Goal: Task Accomplishment & Management: Complete application form

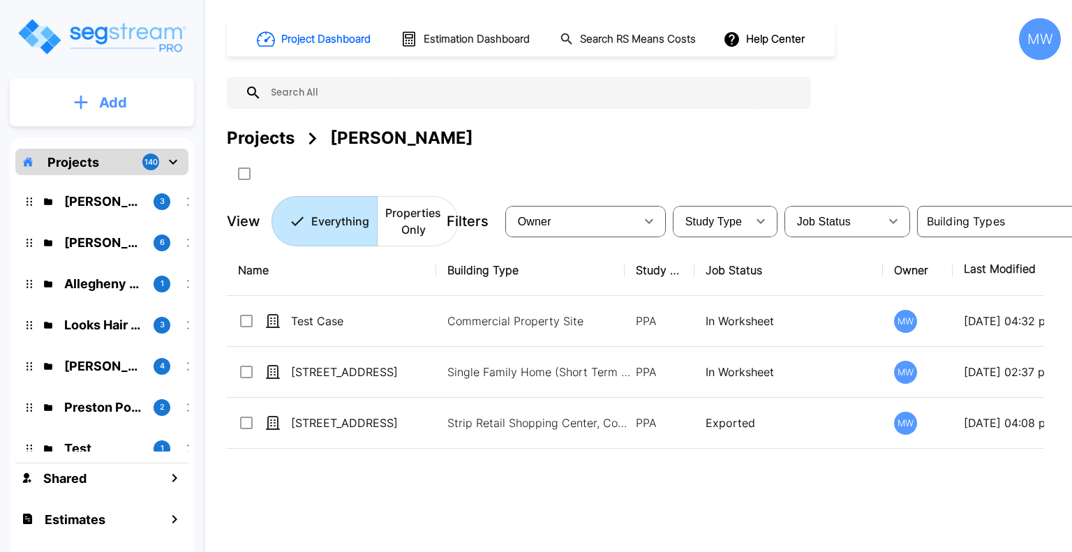
click at [81, 91] on button "Add" at bounding box center [102, 102] width 184 height 40
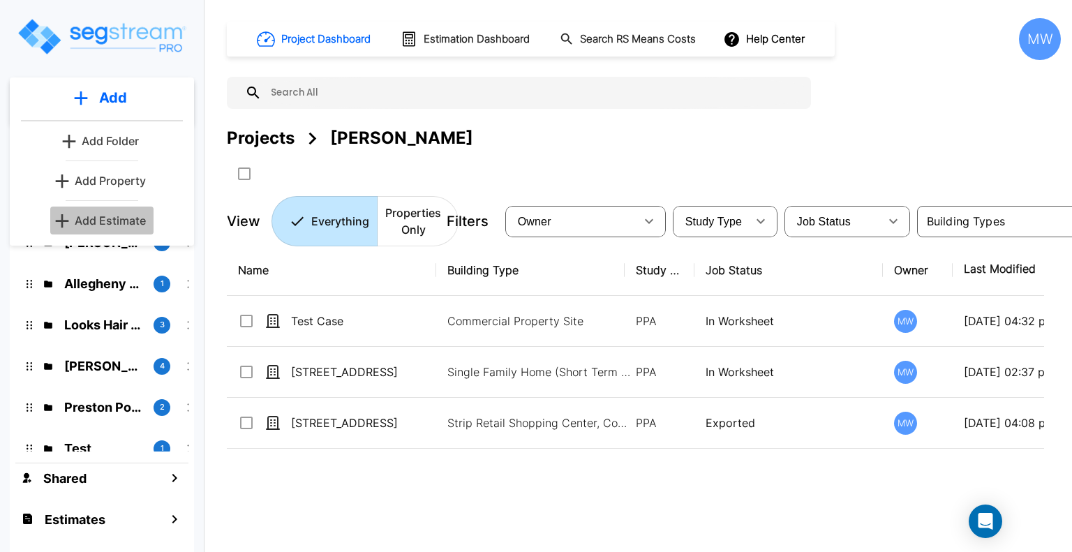
click at [125, 220] on p "Add Estimate" at bounding box center [110, 220] width 71 height 17
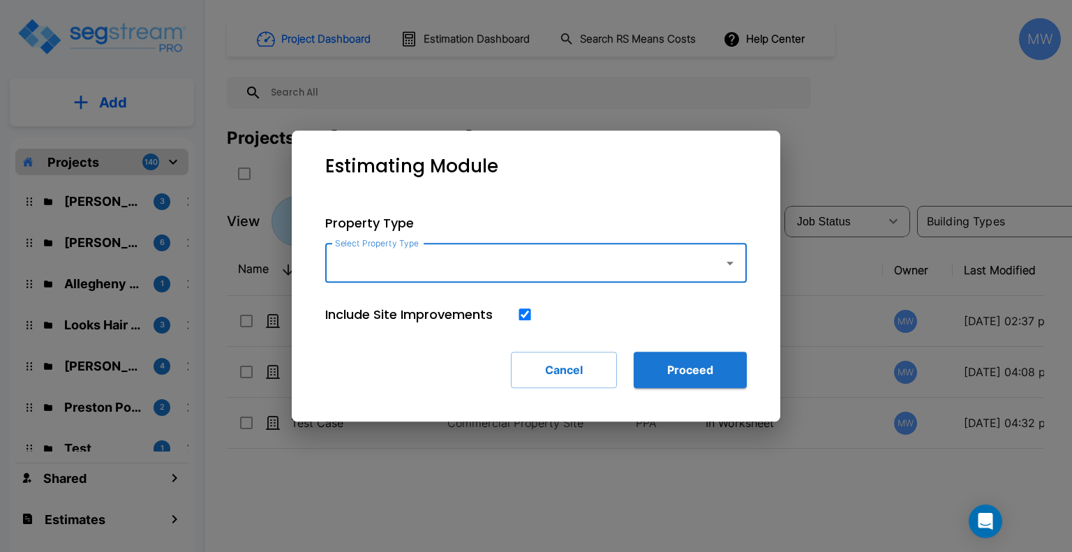
click at [469, 269] on input "Select Property Type" at bounding box center [520, 263] width 379 height 27
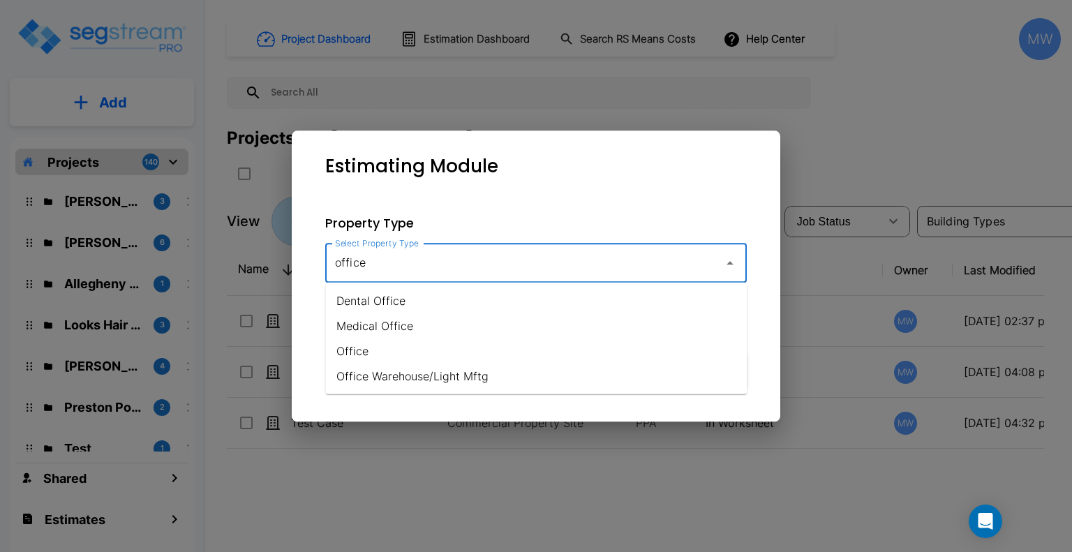
click at [430, 357] on li "Office" at bounding box center [535, 350] width 421 height 25
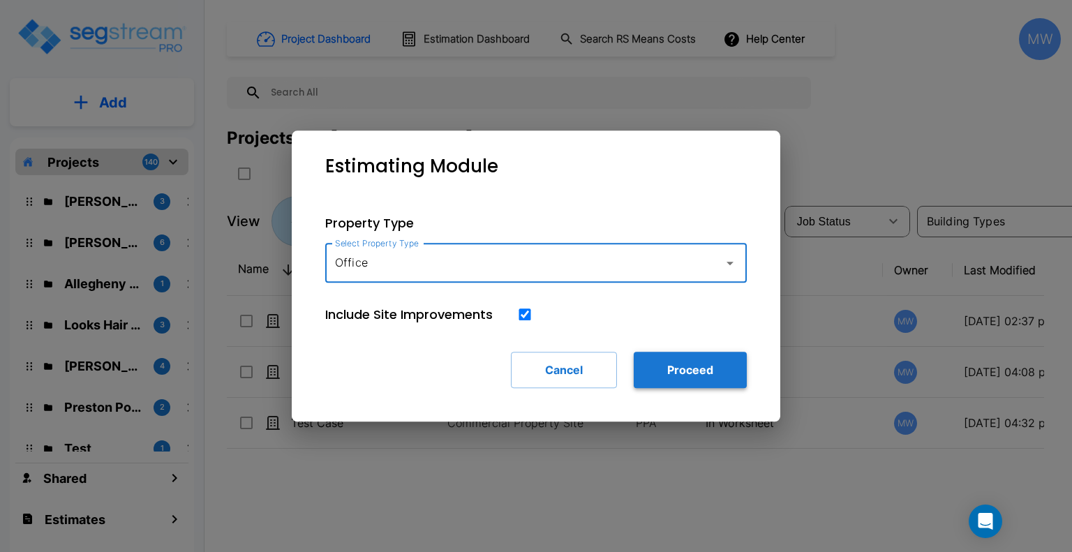
type input "Office"
click at [637, 357] on button "Proceed" at bounding box center [690, 370] width 113 height 36
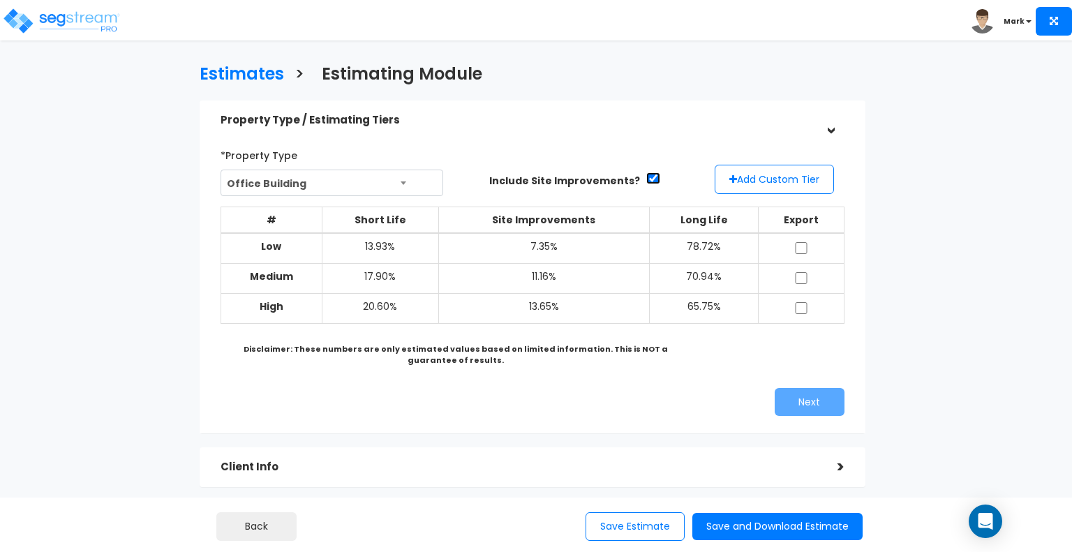
click at [646, 181] on input "checkbox" at bounding box center [653, 178] width 14 height 12
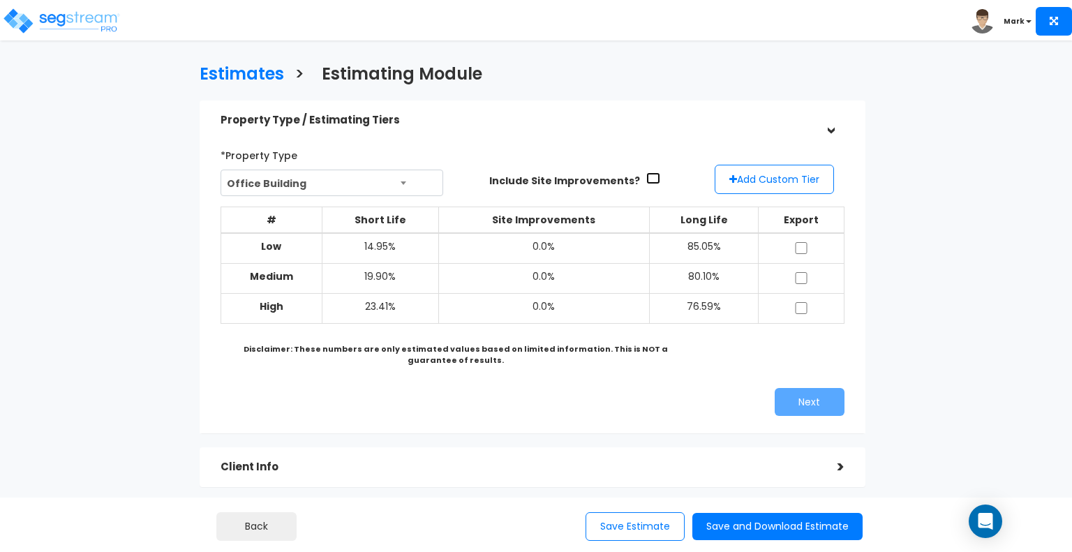
click at [646, 181] on input "checkbox" at bounding box center [653, 178] width 14 height 12
checkbox input "true"
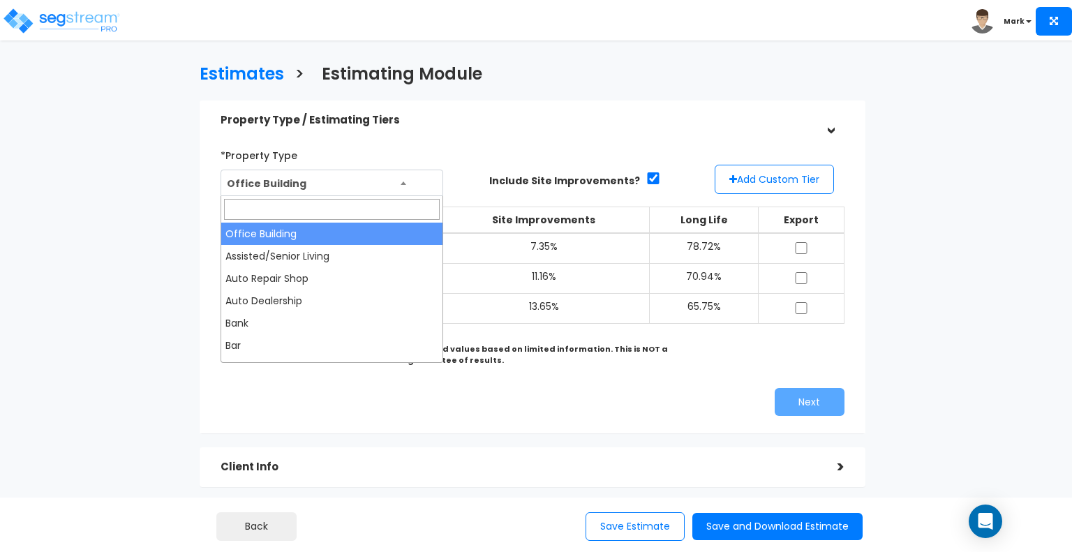
click at [397, 174] on span "Office Building" at bounding box center [331, 183] width 221 height 27
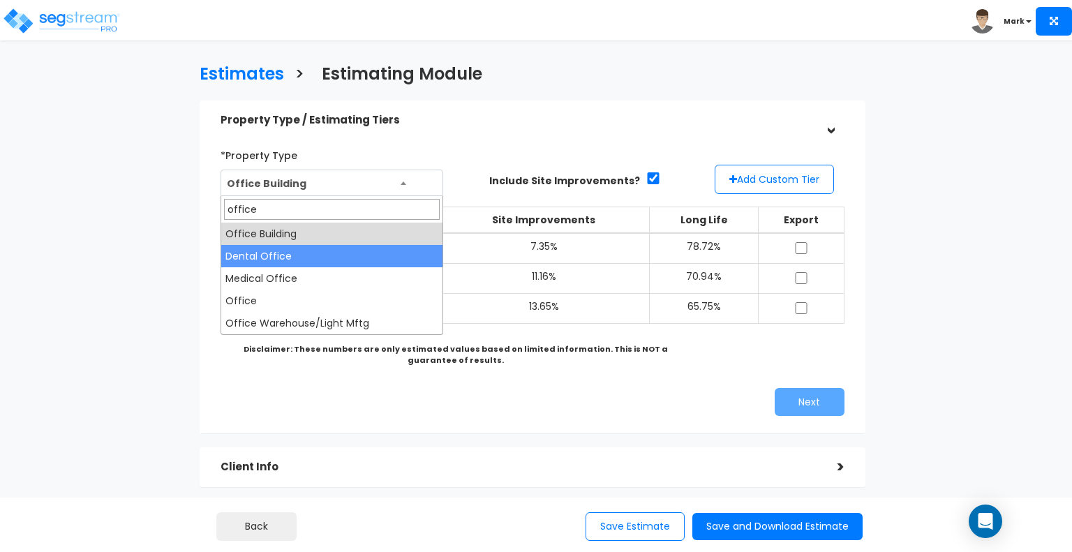
type input "office"
select select "148"
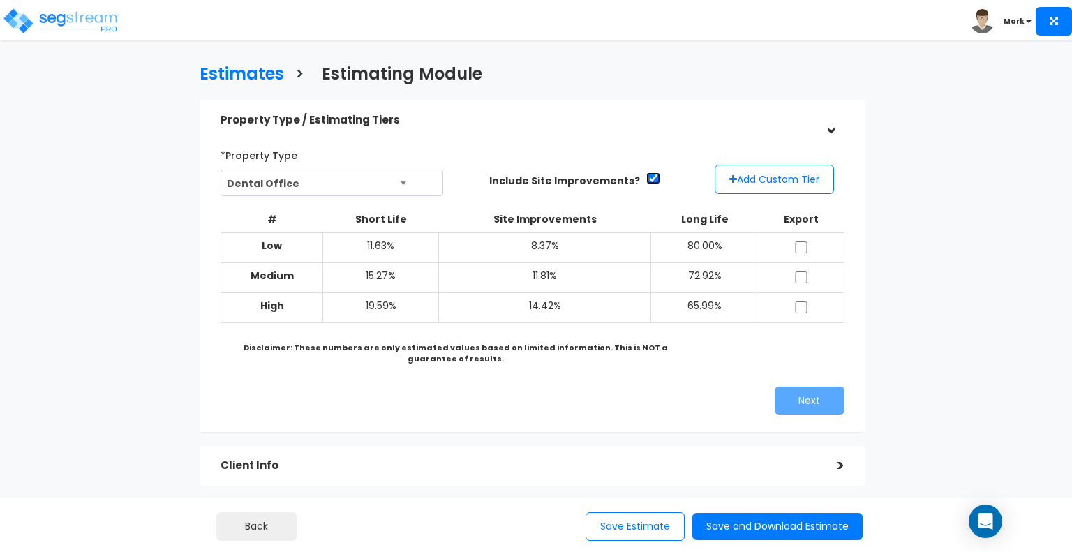
click at [646, 172] on input "checkbox" at bounding box center [653, 178] width 14 height 12
click at [648, 178] on input "checkbox" at bounding box center [653, 178] width 14 height 12
checkbox input "true"
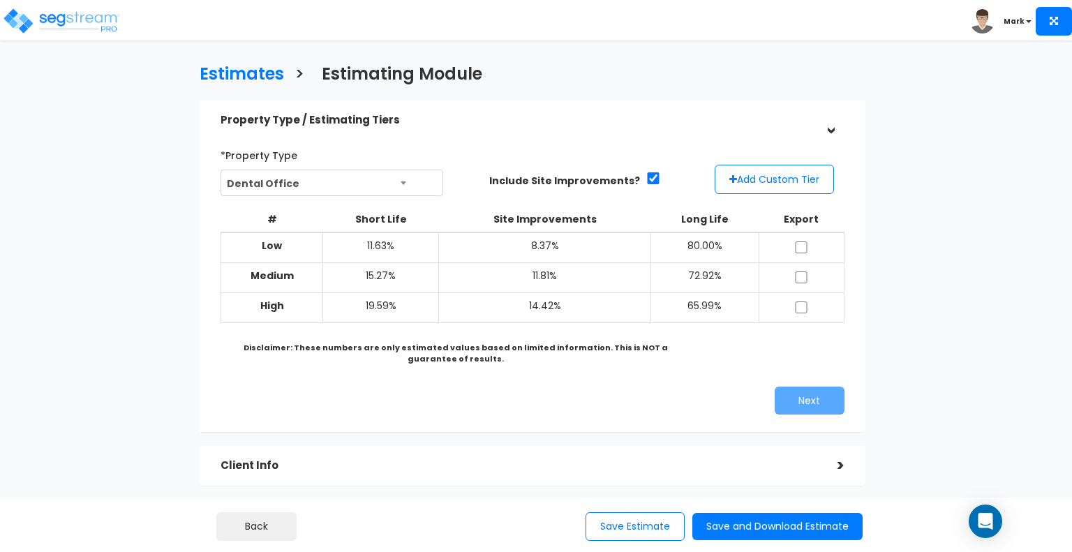
click at [381, 186] on span "Dental Office" at bounding box center [331, 183] width 221 height 27
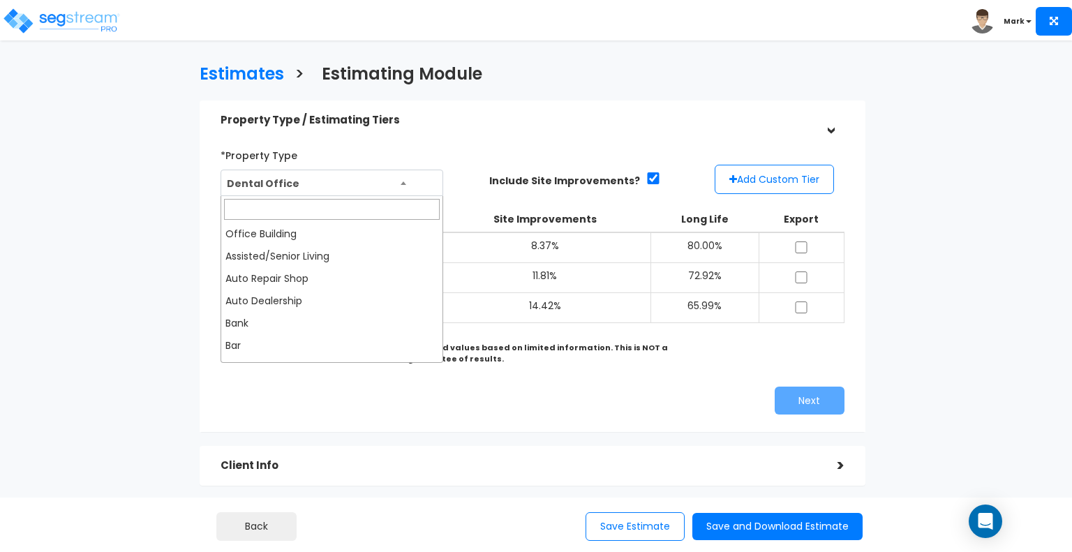
scroll to position [268, 0]
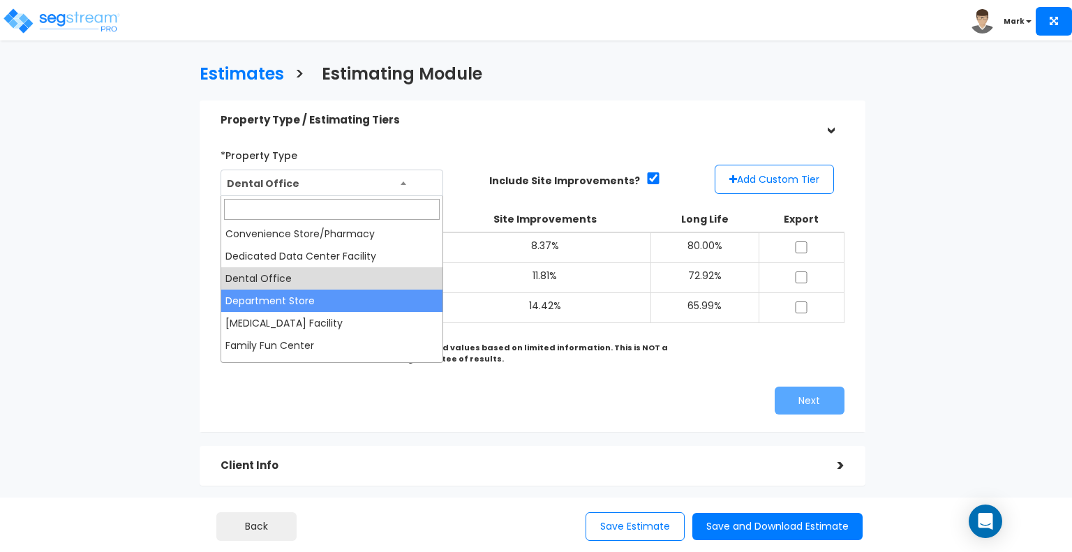
select select "167"
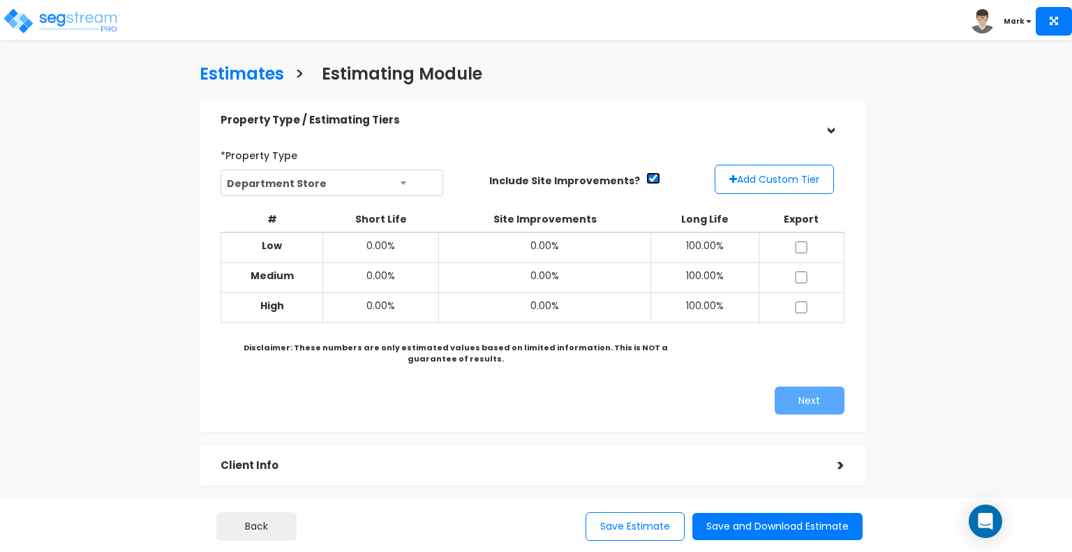
click at [646, 179] on input "checkbox" at bounding box center [653, 178] width 14 height 12
checkbox input "true"
click at [9, 7] on img at bounding box center [61, 21] width 119 height 28
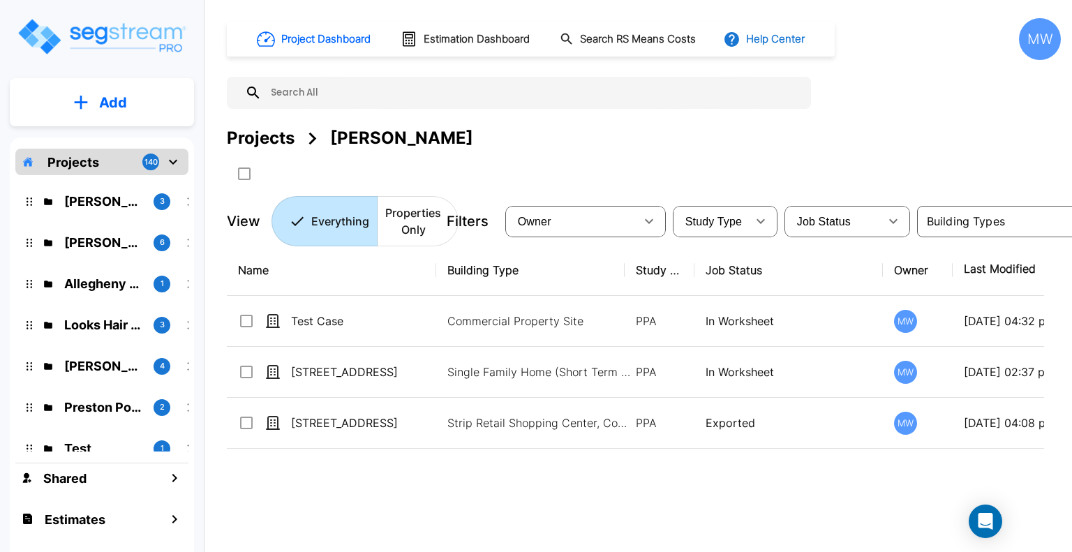
click at [768, 30] on button "Help Center" at bounding box center [765, 39] width 90 height 27
click at [751, 78] on icon at bounding box center [743, 76] width 17 height 17
